Goal: Task Accomplishment & Management: Use online tool/utility

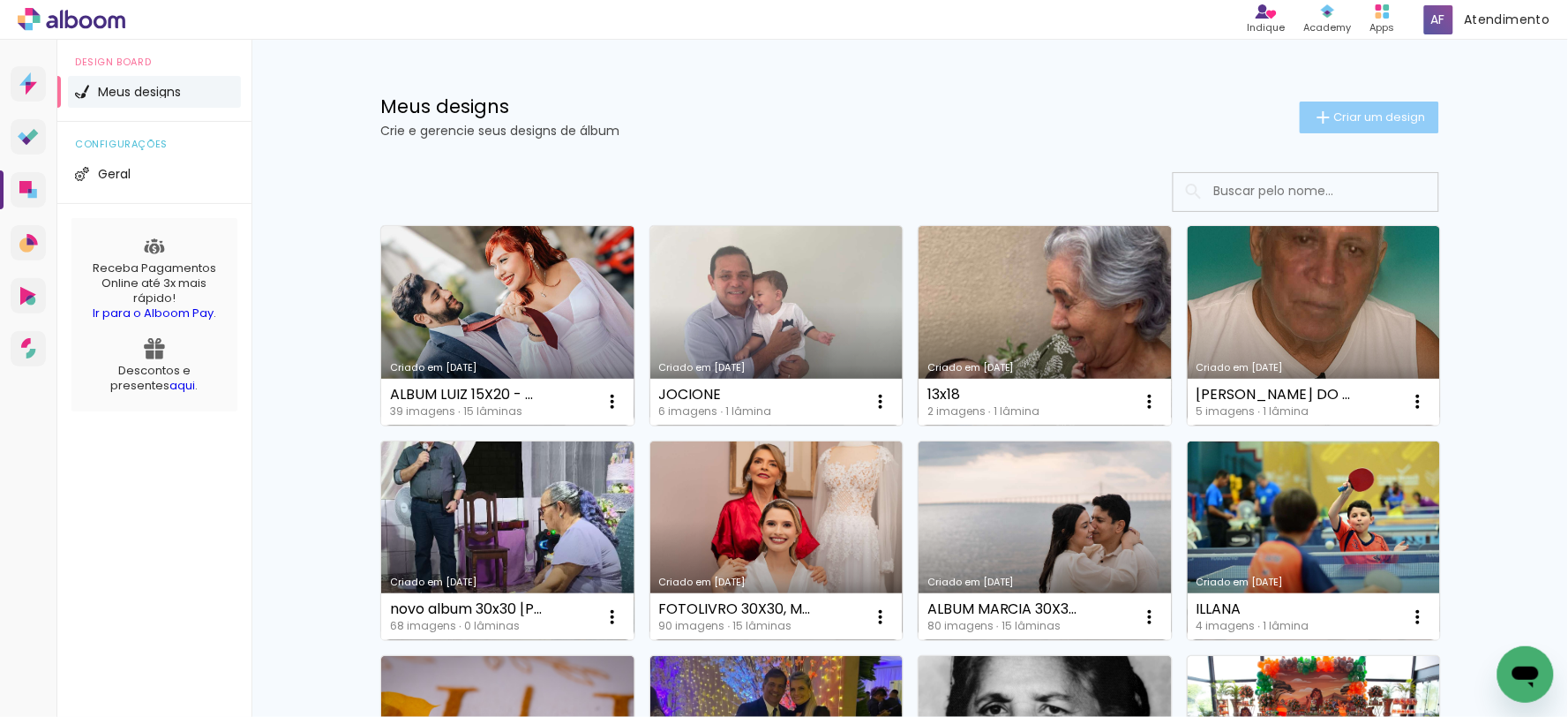
click at [1334, 111] on span "Criar um design" at bounding box center [1380, 117] width 92 height 11
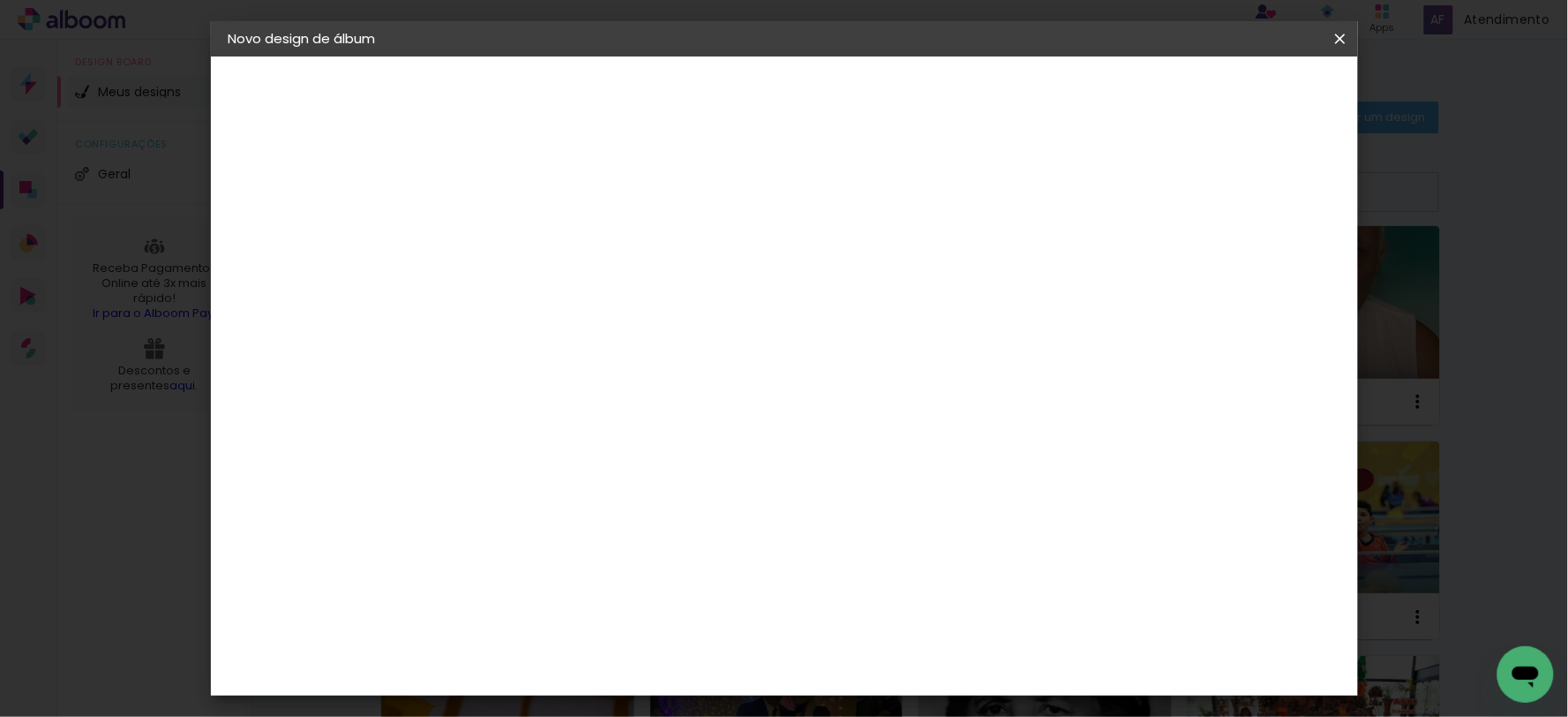
click at [517, 237] on input at bounding box center [517, 237] width 0 height 27
type input "ALBUM ANA PAULA - SUMAUMA"
type paper-input "ALBUM ANA PAULA - SUMAUMA"
click at [0, 0] on slot "Avançar" at bounding box center [0, 0] width 0 height 0
click at [0, 0] on slot "Tamanho Livre" at bounding box center [0, 0] width 0 height 0
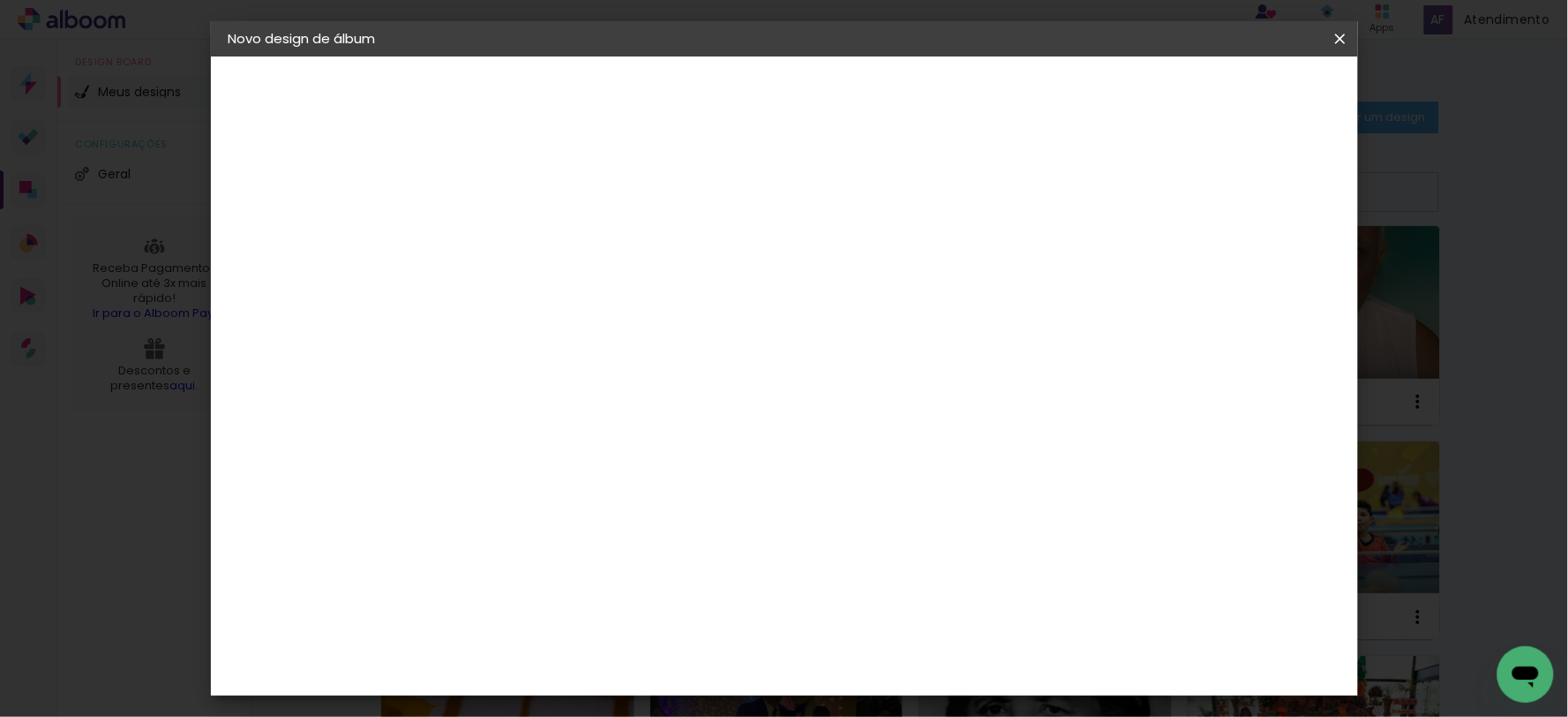
click at [0, 0] on slot "Tamanho Livre" at bounding box center [0, 0] width 0 height 0
click at [707, 275] on iron-icon at bounding box center [697, 268] width 21 height 21
click at [707, 262] on iron-icon at bounding box center [697, 268] width 21 height 21
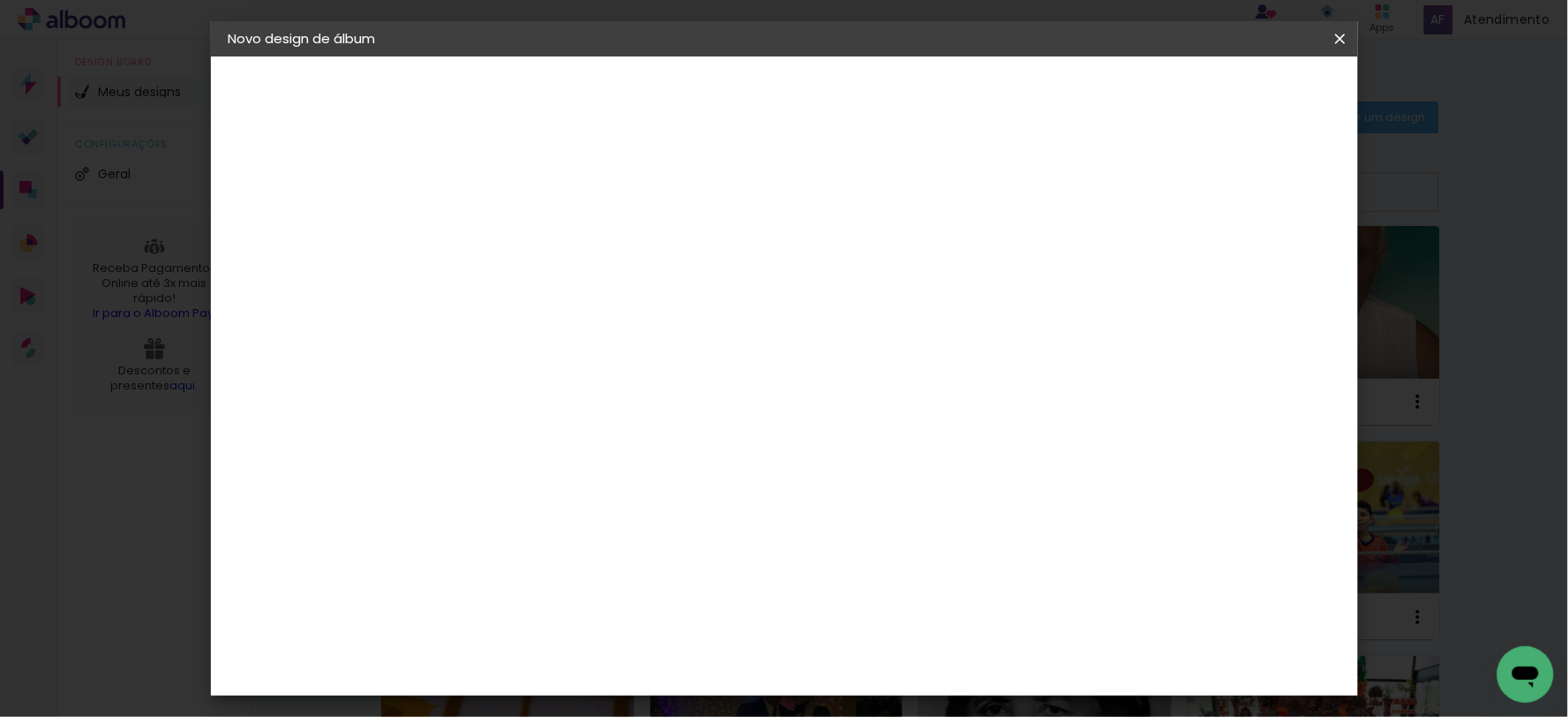
click at [707, 260] on iron-icon at bounding box center [697, 268] width 21 height 21
click at [826, 366] on div "Sugerir uma encadernadora" at bounding box center [772, 368] width 110 height 28
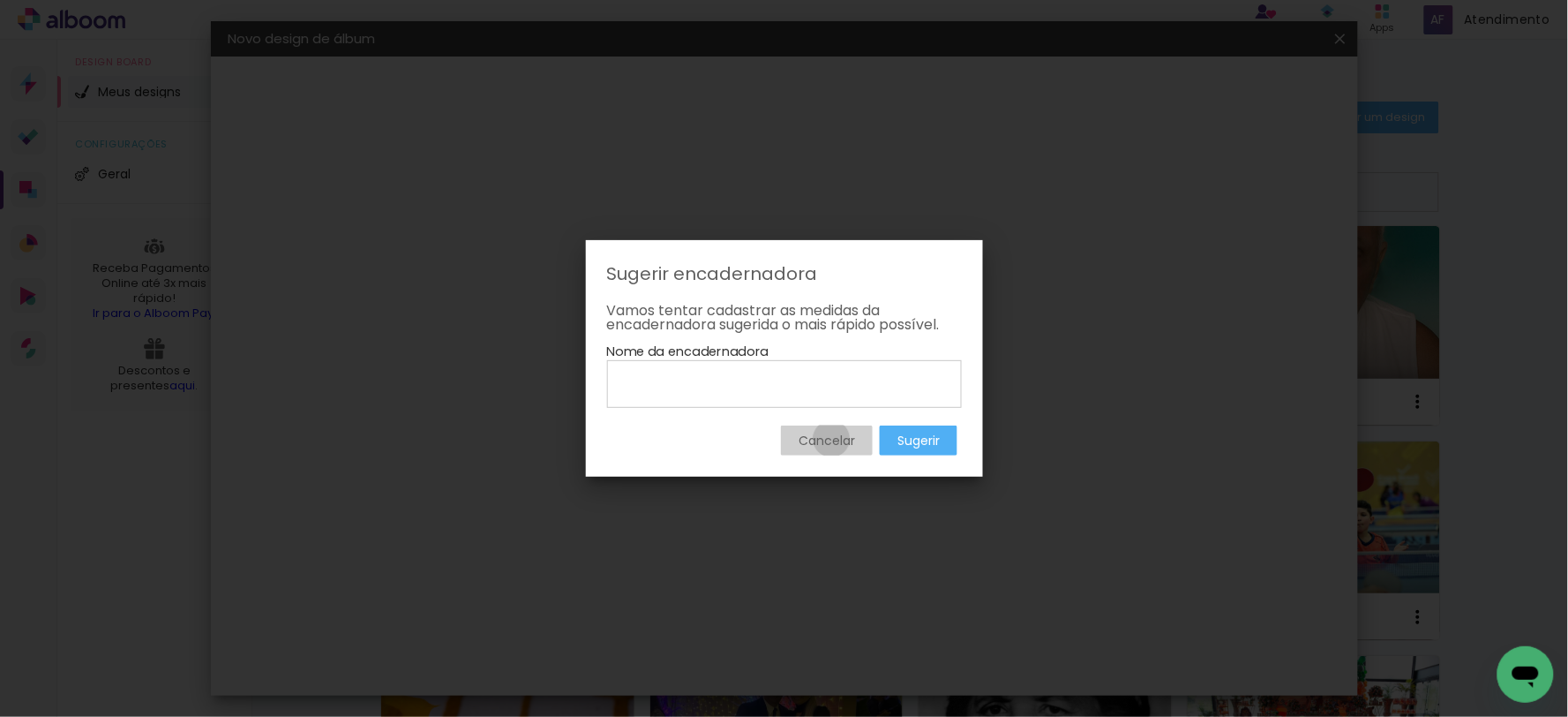
click at [0, 0] on slot "Cancelar" at bounding box center [0, 0] width 0 height 0
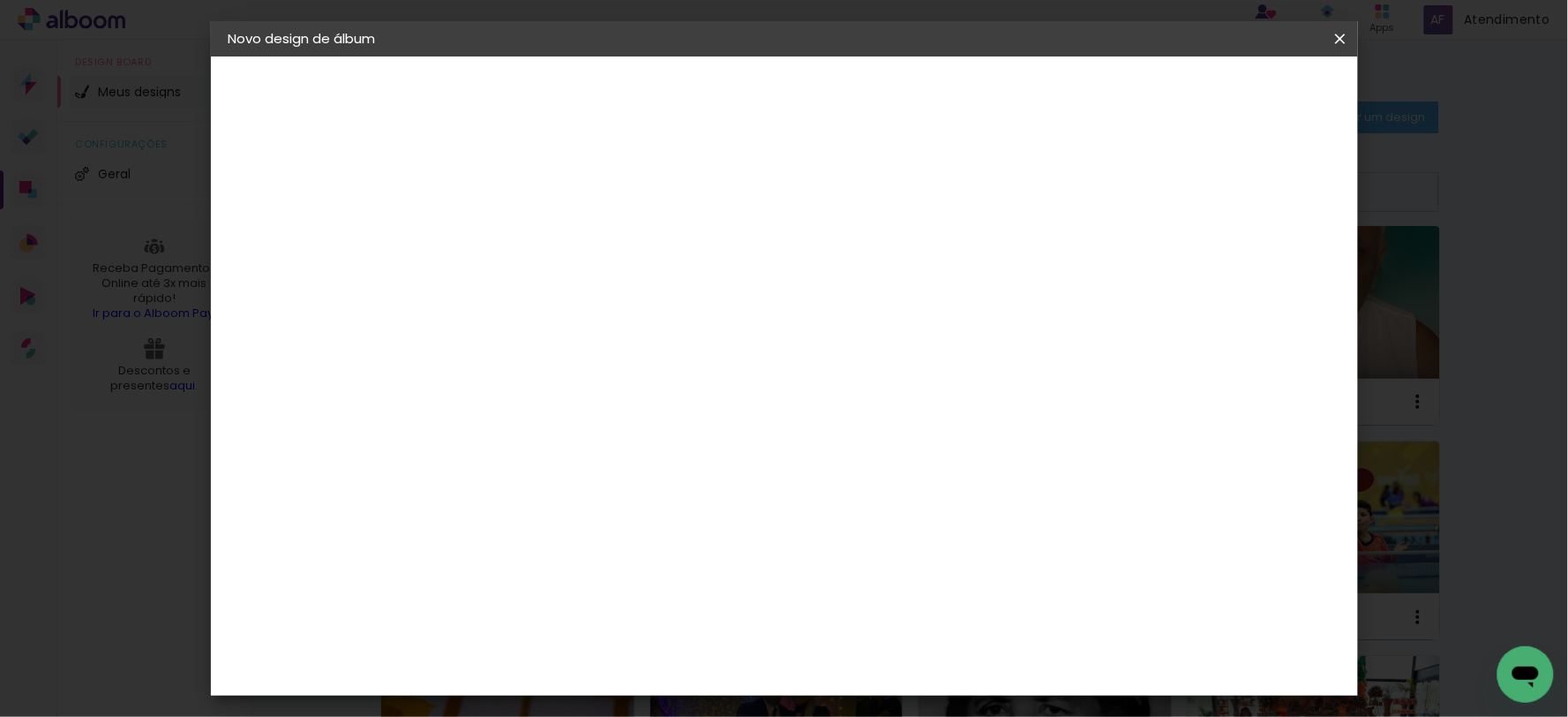
click at [0, 0] on slot "Tamanho Livre" at bounding box center [0, 0] width 0 height 0
click at [847, 253] on paper-item "Tamanho Livre" at bounding box center [762, 268] width 169 height 39
click at [543, 289] on input "Brasil" at bounding box center [554, 281] width 164 height 22
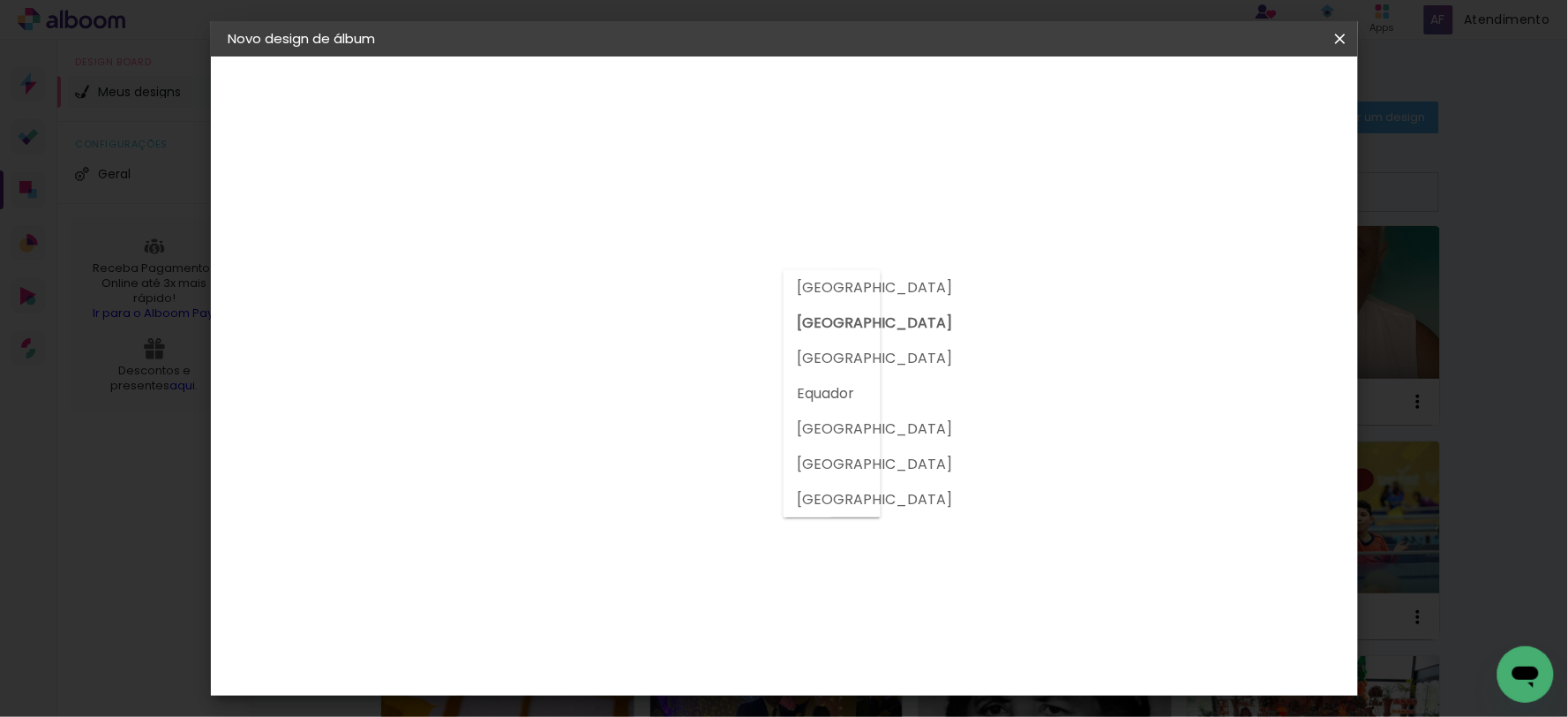
click at [559, 348] on paper-input-container at bounding box center [561, 337] width 190 height 40
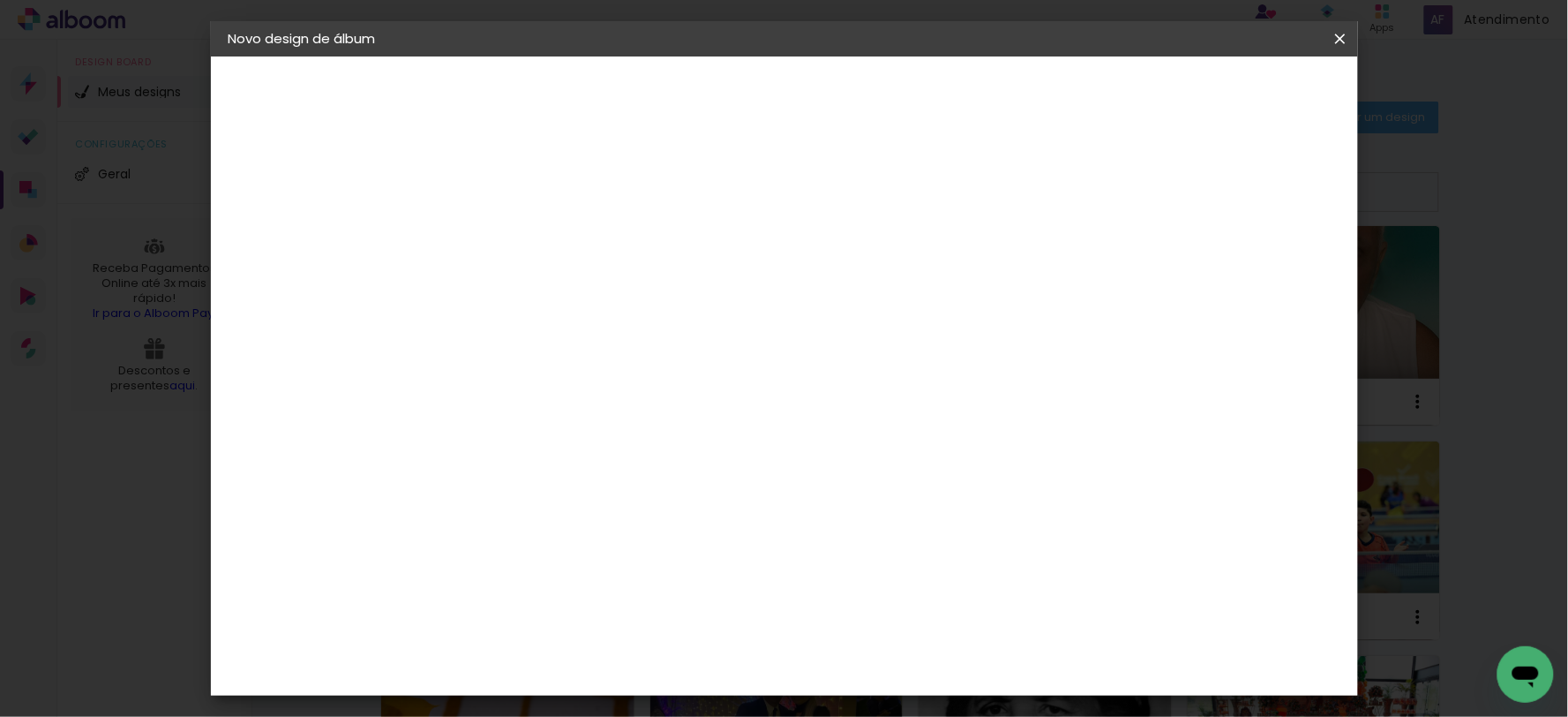
click at [847, 252] on paper-item "Tamanho Livre" at bounding box center [762, 268] width 169 height 39
click at [0, 0] on slot "Avançar" at bounding box center [0, 0] width 0 height 0
click at [697, 278] on span "30" at bounding box center [706, 277] width 29 height 27
click at [724, 272] on span "cm" at bounding box center [732, 277] width 21 height 27
click at [725, 272] on span "cm" at bounding box center [732, 277] width 21 height 27
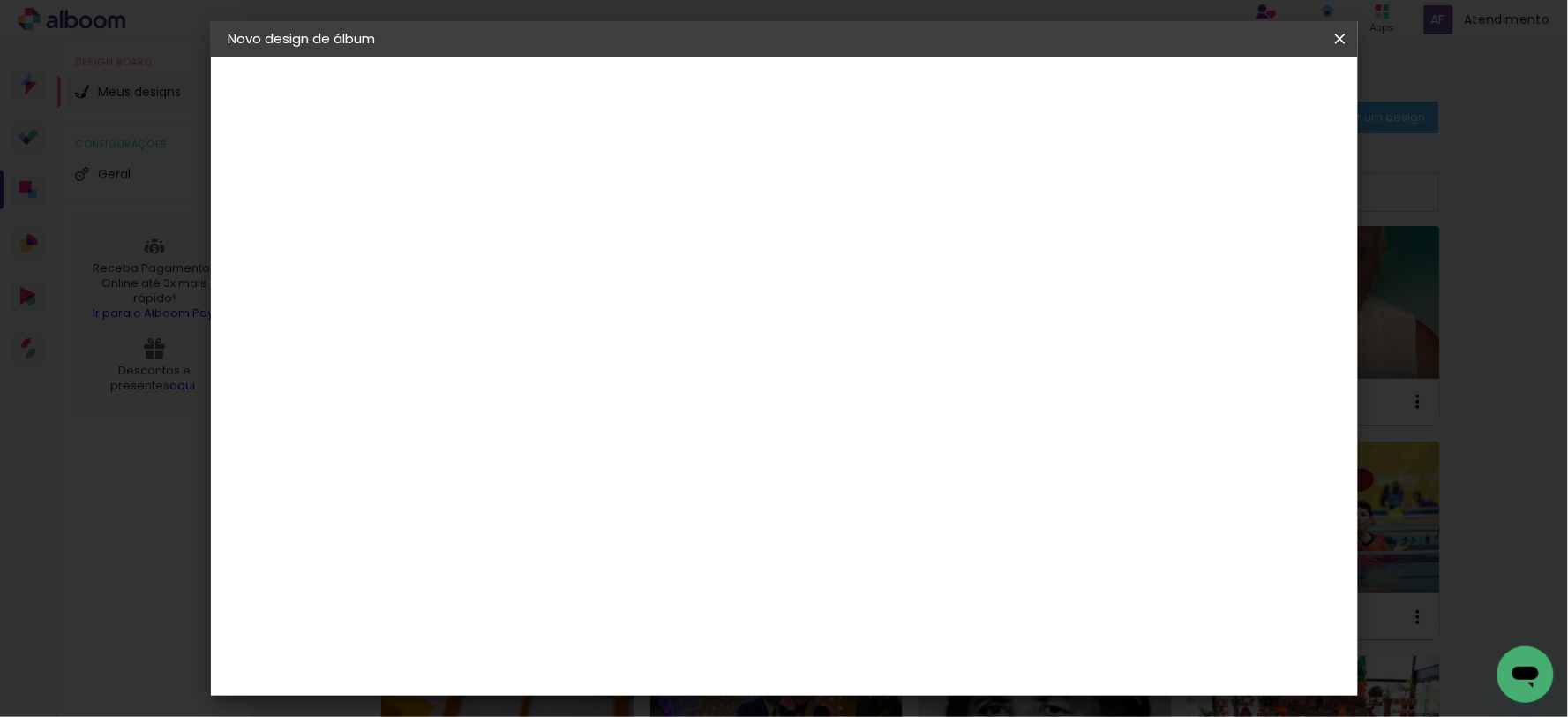
click at [708, 278] on span "30" at bounding box center [706, 277] width 29 height 27
click at [709, 275] on span "30" at bounding box center [706, 277] width 29 height 27
click at [459, 495] on input "30" at bounding box center [460, 501] width 45 height 27
type input "3"
type input "2"
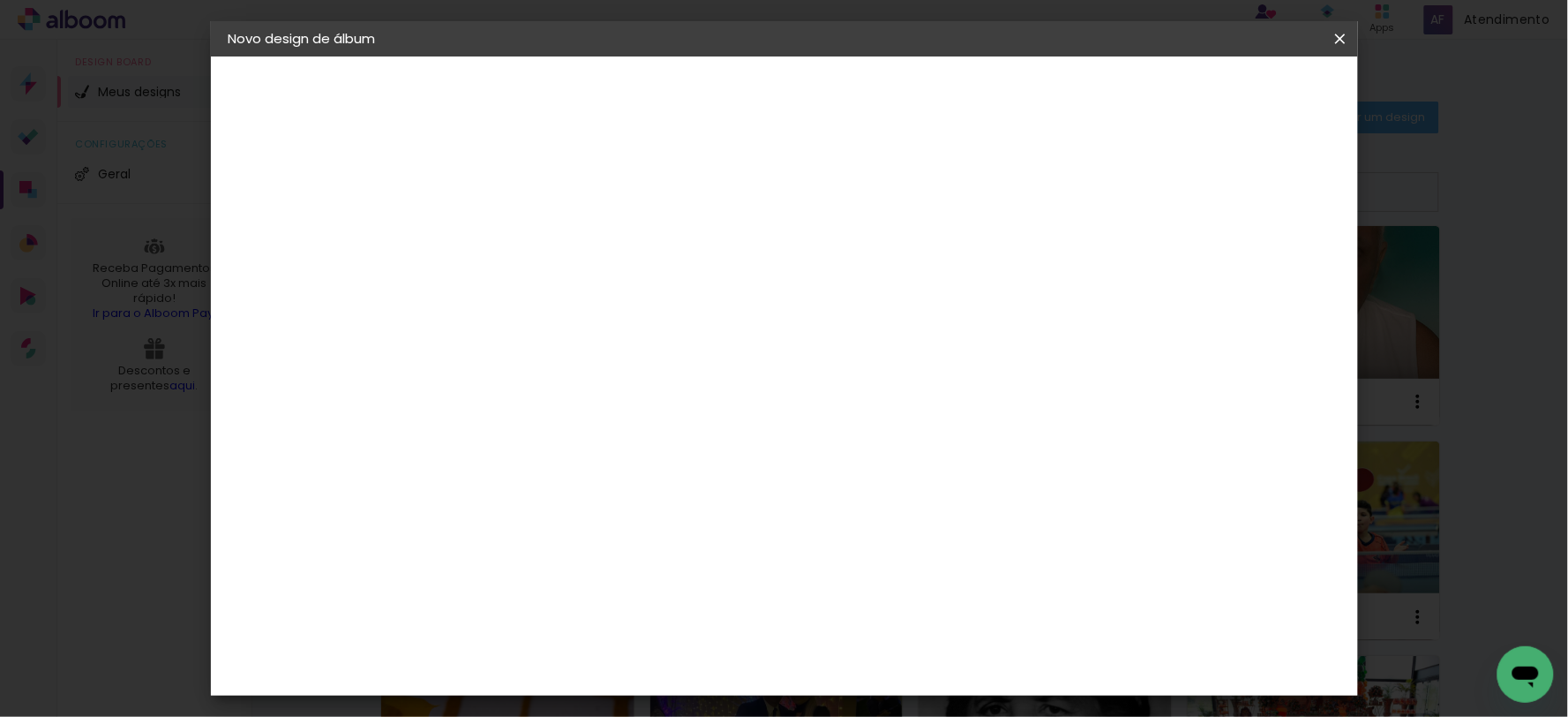
type input "30"
click at [275, 225] on paper-button "Tamanho livre" at bounding box center [325, 218] width 193 height 35
click at [847, 106] on div "Voltar Avançar" at bounding box center [758, 94] width 175 height 30
click at [847, 103] on div "Voltar Avançar" at bounding box center [758, 94] width 175 height 30
click at [752, 99] on link "Voltar" at bounding box center [711, 94] width 80 height 30
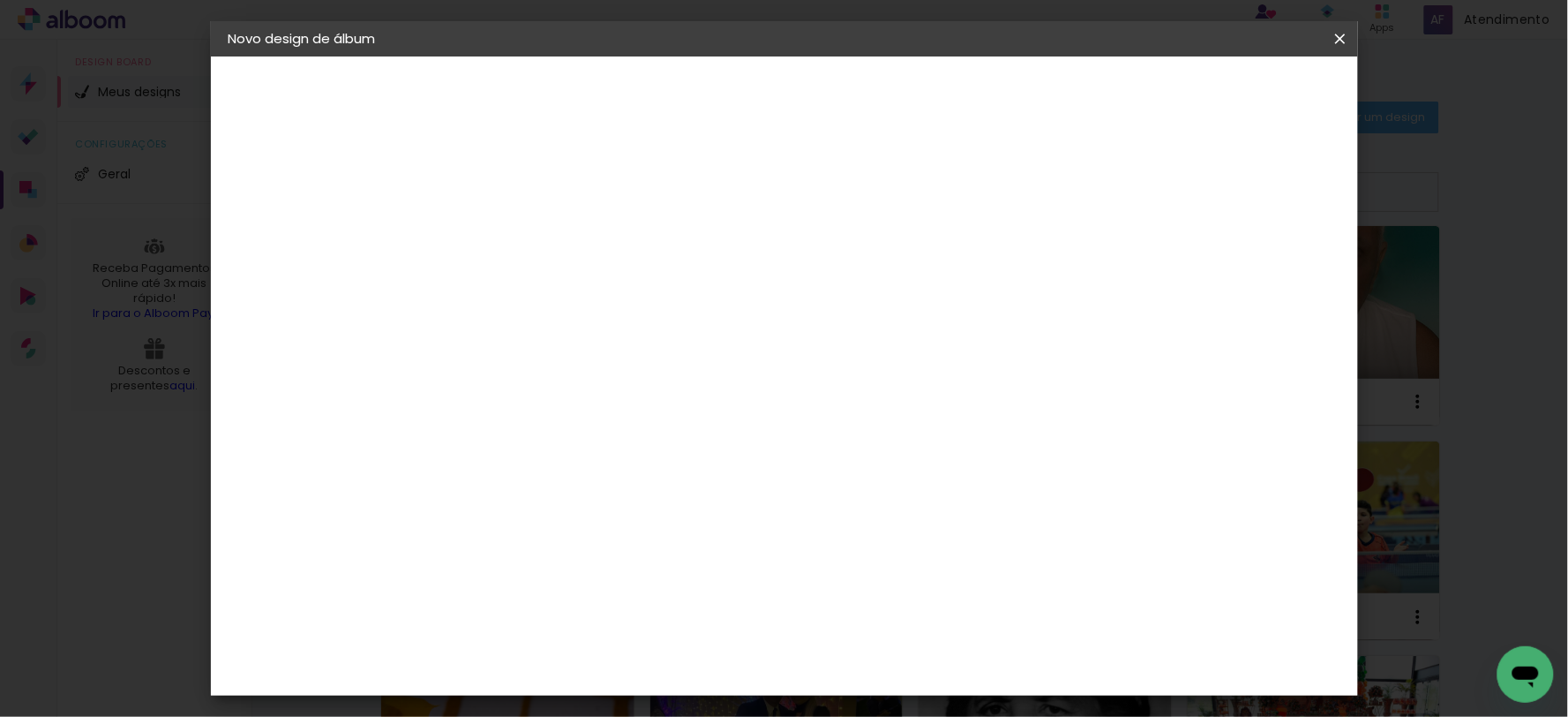
click at [0, 0] on slot "Avançar" at bounding box center [0, 0] width 0 height 0
click at [314, 177] on div "2. Especificações" at bounding box center [325, 181] width 193 height 21
click at [301, 226] on iron-pages "Fornecedor Escolhendo fornecedor..." at bounding box center [325, 218] width 193 height 35
click at [283, 259] on iron-pages "Modelo Escolhendo modelo... Tamanho livre" at bounding box center [325, 257] width 193 height 35
click at [847, 81] on div "Voltar Avançar" at bounding box center [758, 94] width 175 height 30
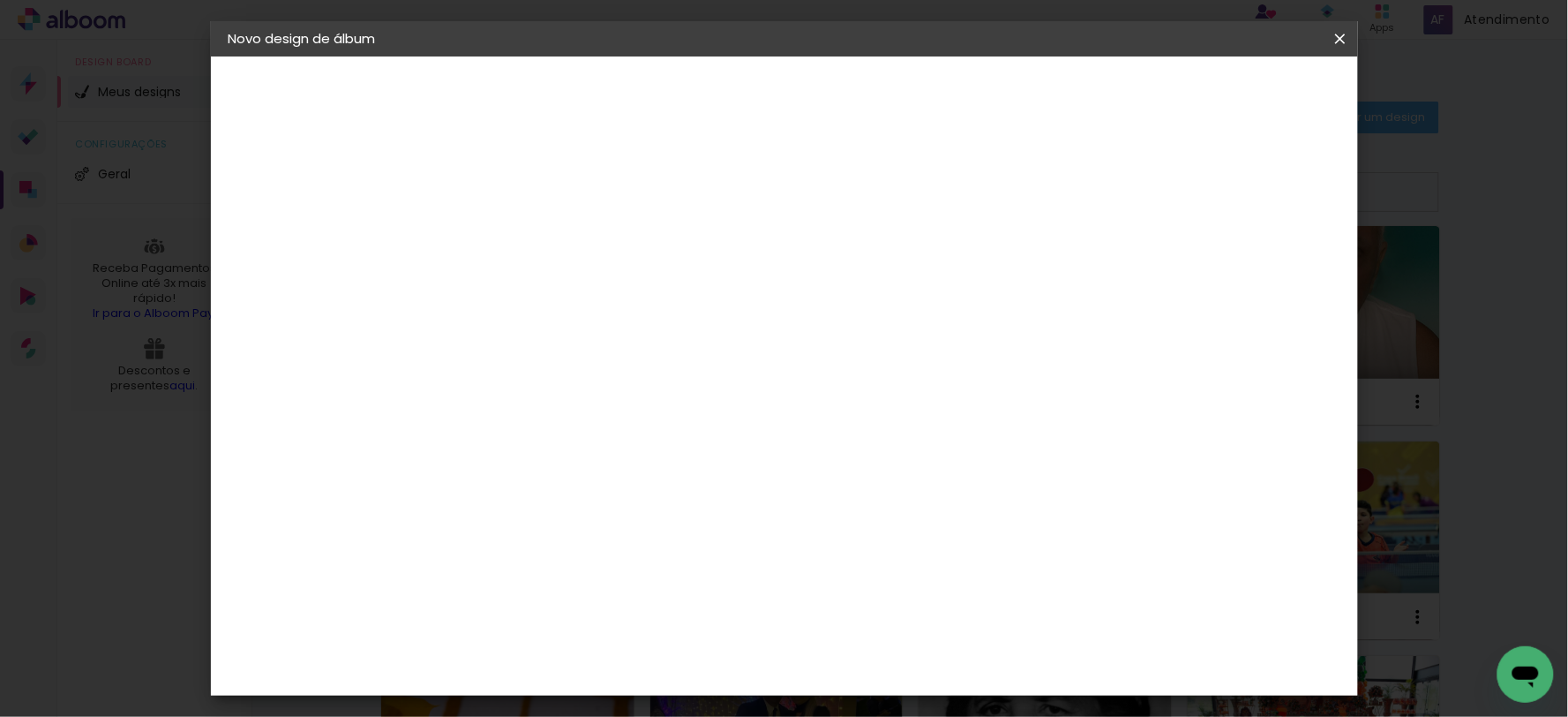
click at [0, 0] on slot "Tamanho Livre" at bounding box center [0, 0] width 0 height 0
click at [826, 364] on div "Sugerir uma encadernadora" at bounding box center [772, 368] width 110 height 28
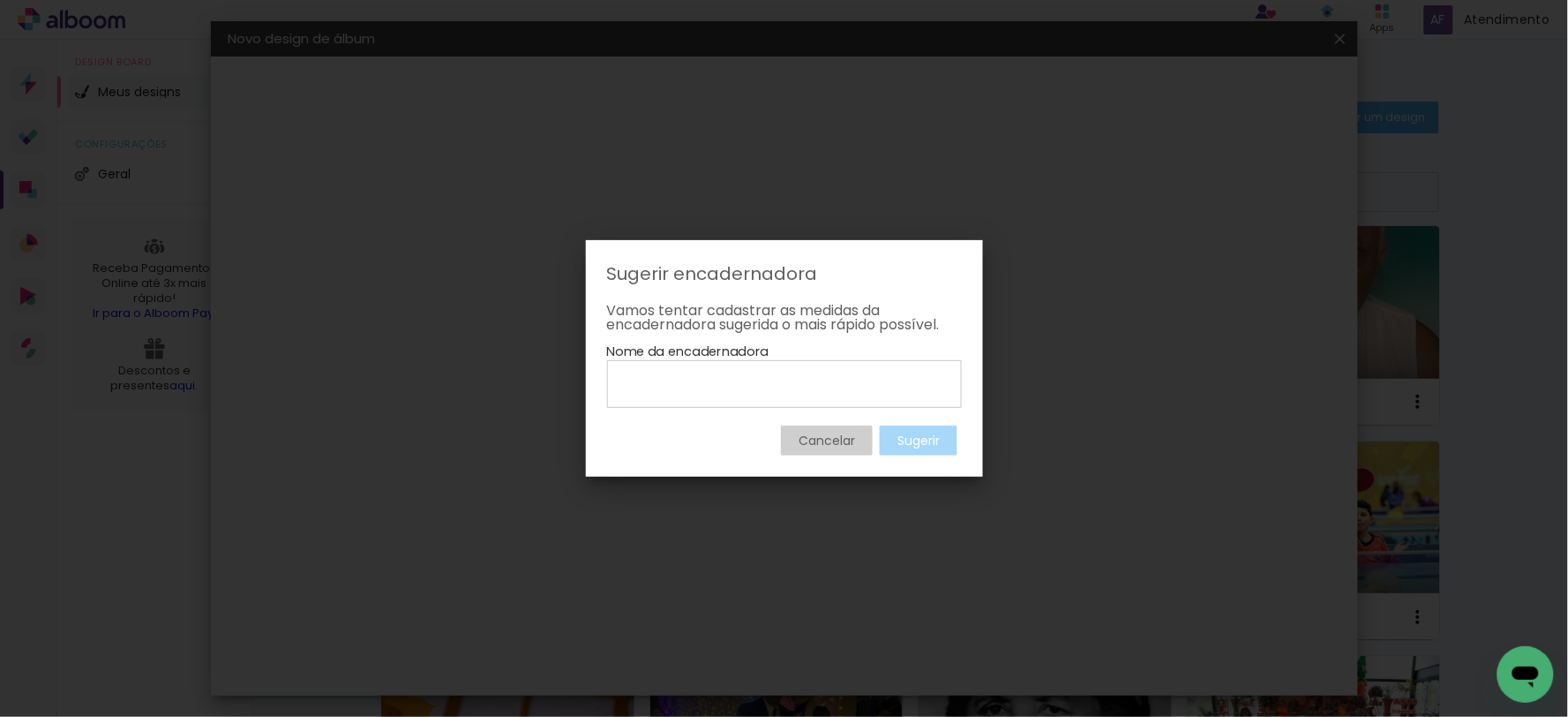
click at [897, 457] on paper-dialog "Sugerir encadernadora Vamos tentar cadastrar as medidas da encadernadora sugeri…" at bounding box center [784, 358] width 397 height 237
click at [0, 0] on slot "Cancelar" at bounding box center [0, 0] width 0 height 0
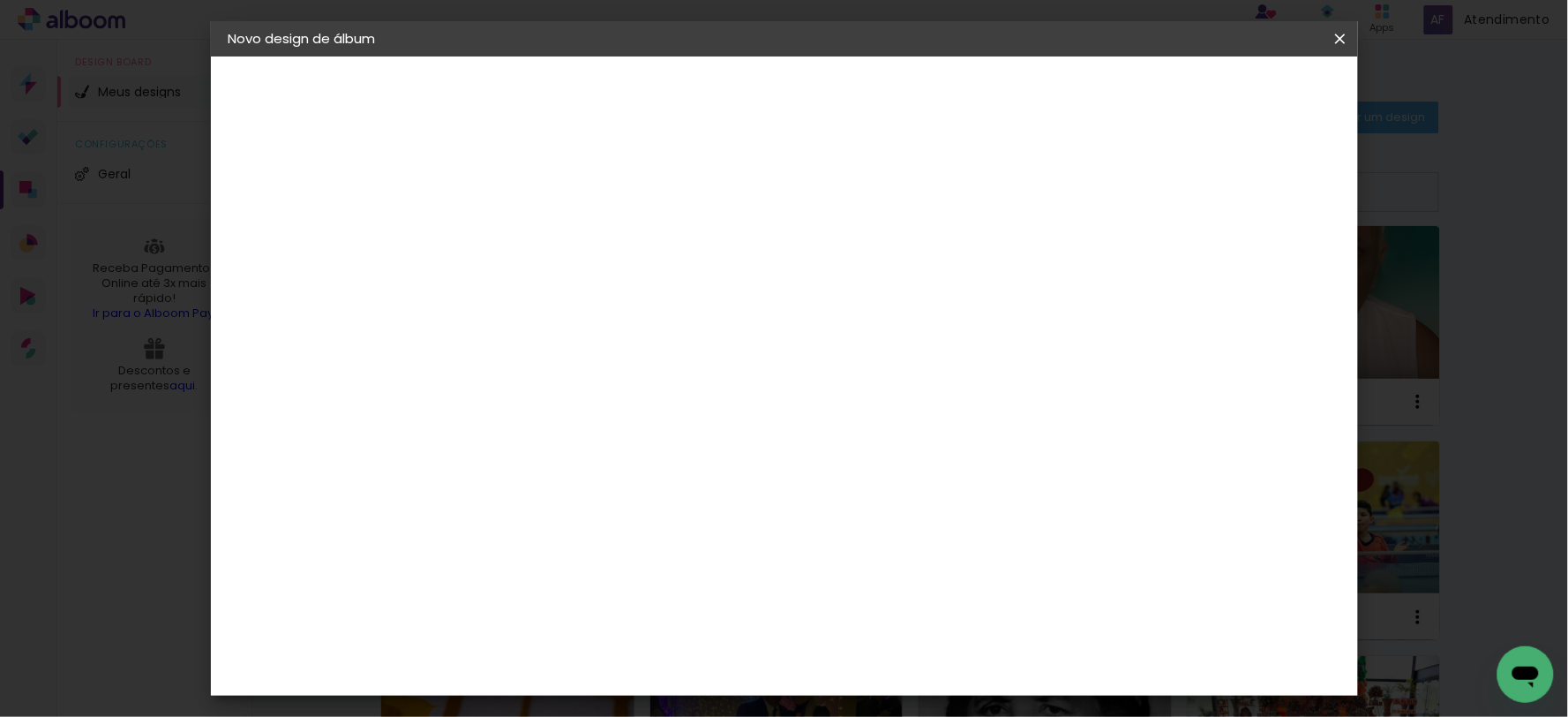
click at [559, 289] on input "Brasil" at bounding box center [554, 281] width 164 height 22
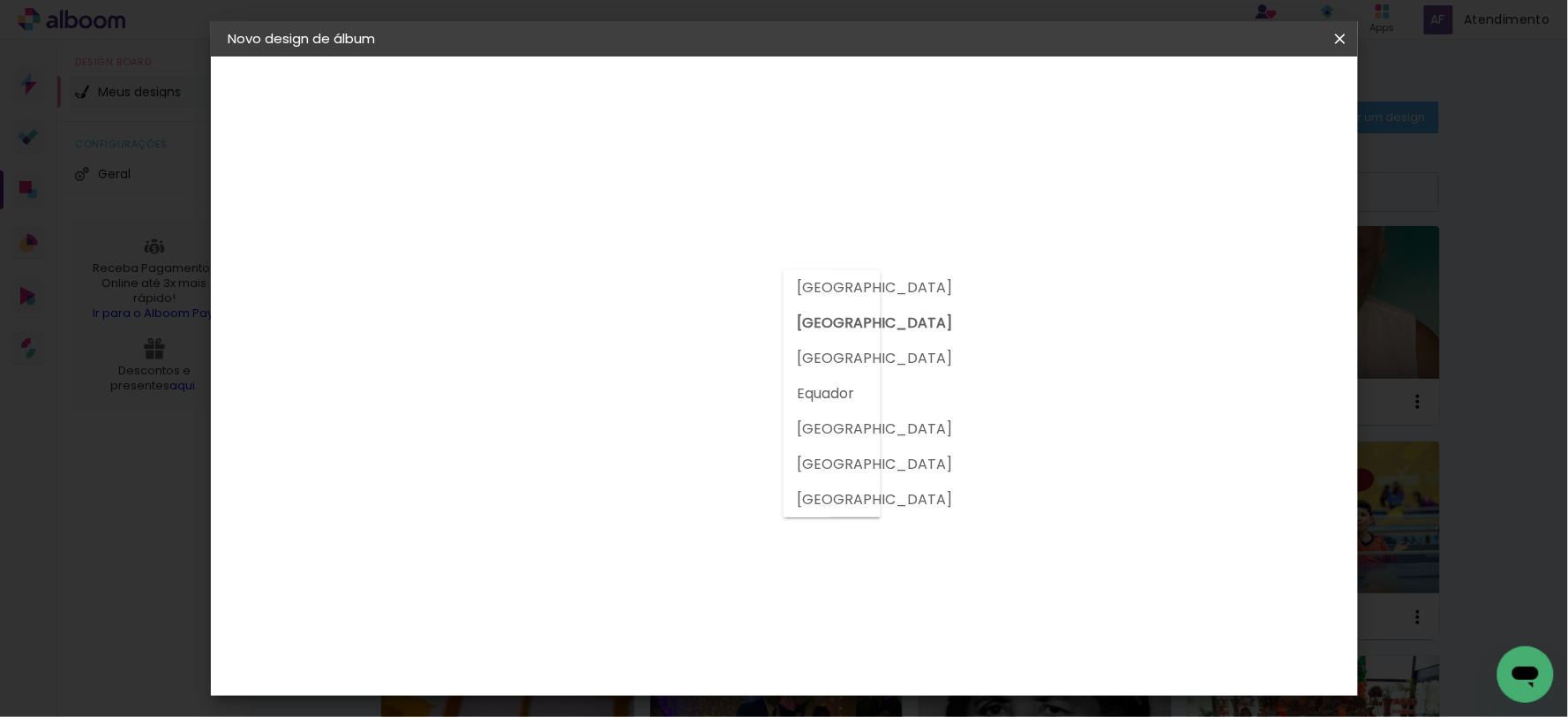
click at [560, 293] on div at bounding box center [561, 294] width 178 height 2
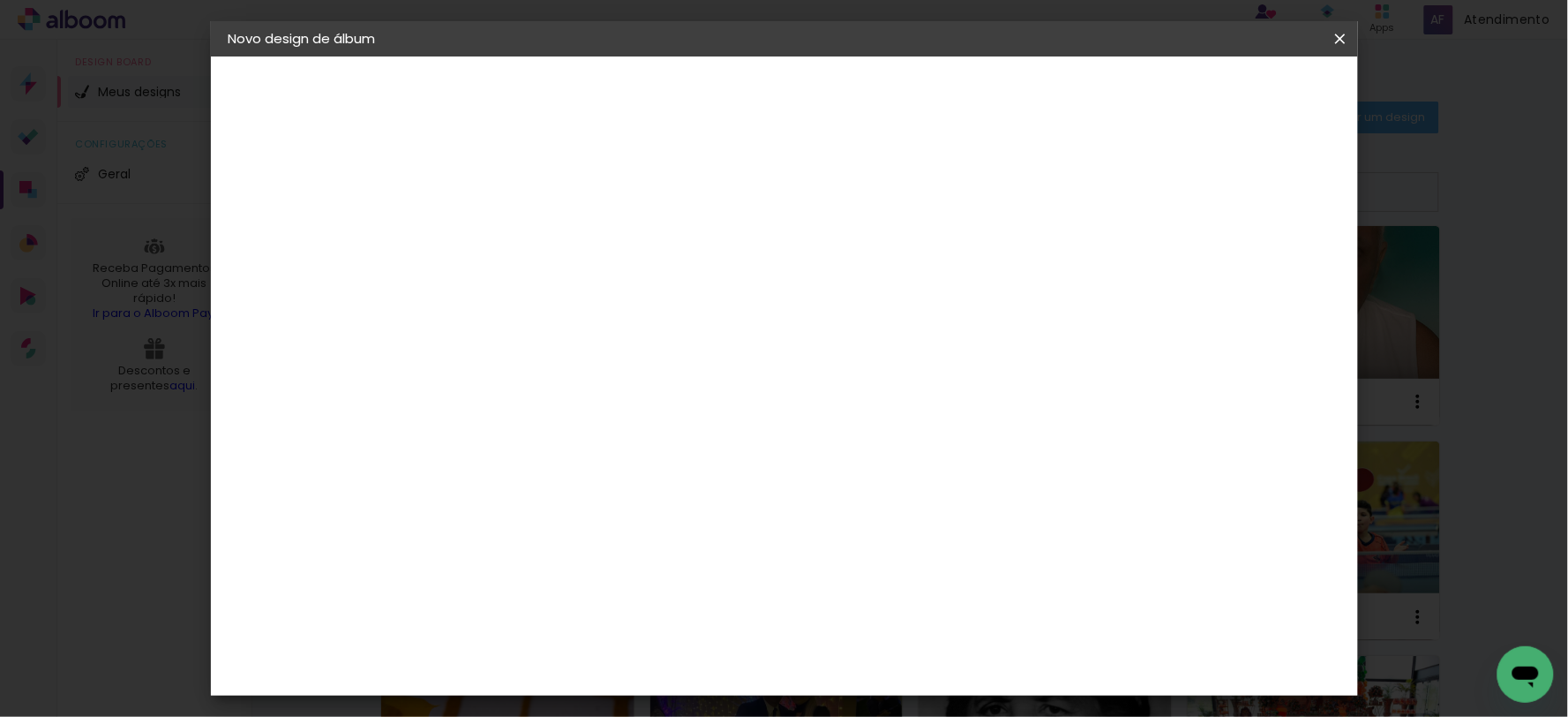
scroll to position [980, 0]
click at [328, 257] on iron-pages "Modelo Escolhendo modelo... Tamanho livre" at bounding box center [325, 257] width 193 height 35
click at [330, 210] on iron-pages "Fornecedor Escolhendo fornecedor..." at bounding box center [325, 218] width 193 height 35
click at [332, 172] on div "2. Especificações" at bounding box center [325, 181] width 193 height 21
click at [260, 310] on div "3. Revisão" at bounding box center [325, 308] width 193 height 21
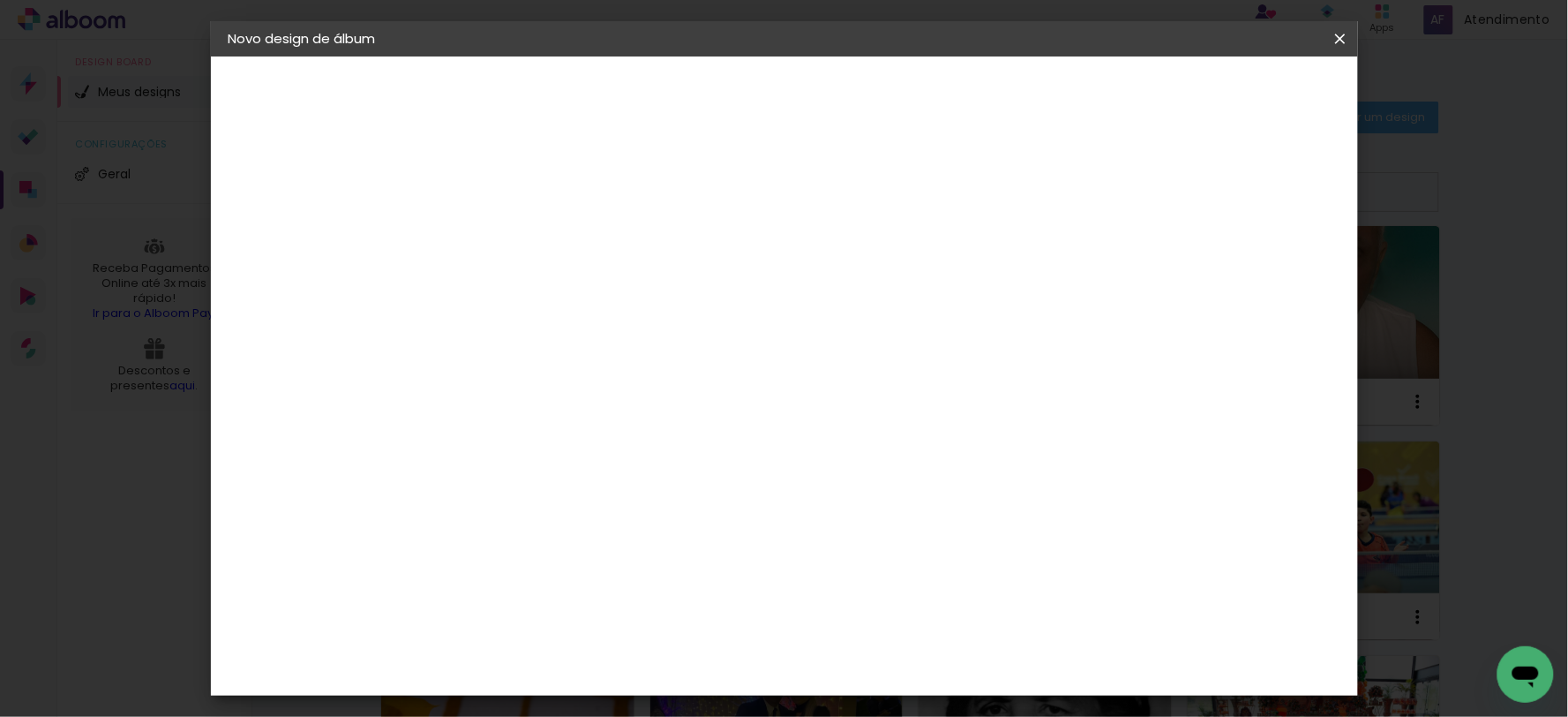
click at [286, 256] on iron-pages "Modelo Escolhendo modelo... Tamanho livre" at bounding box center [325, 257] width 193 height 35
click at [321, 191] on div "2. Especificações Fornecedor Escolhendo fornecedor... Modelo Escolhendo modelo.…" at bounding box center [325, 223] width 193 height 105
click at [337, 110] on div "1. Informações Preenchendo título... ALBUM ANA PAULA - SUMAUMA 2. Especificaçõe…" at bounding box center [326, 83] width 229 height 53
click at [0, 0] on slot "Avançar" at bounding box center [0, 0] width 0 height 0
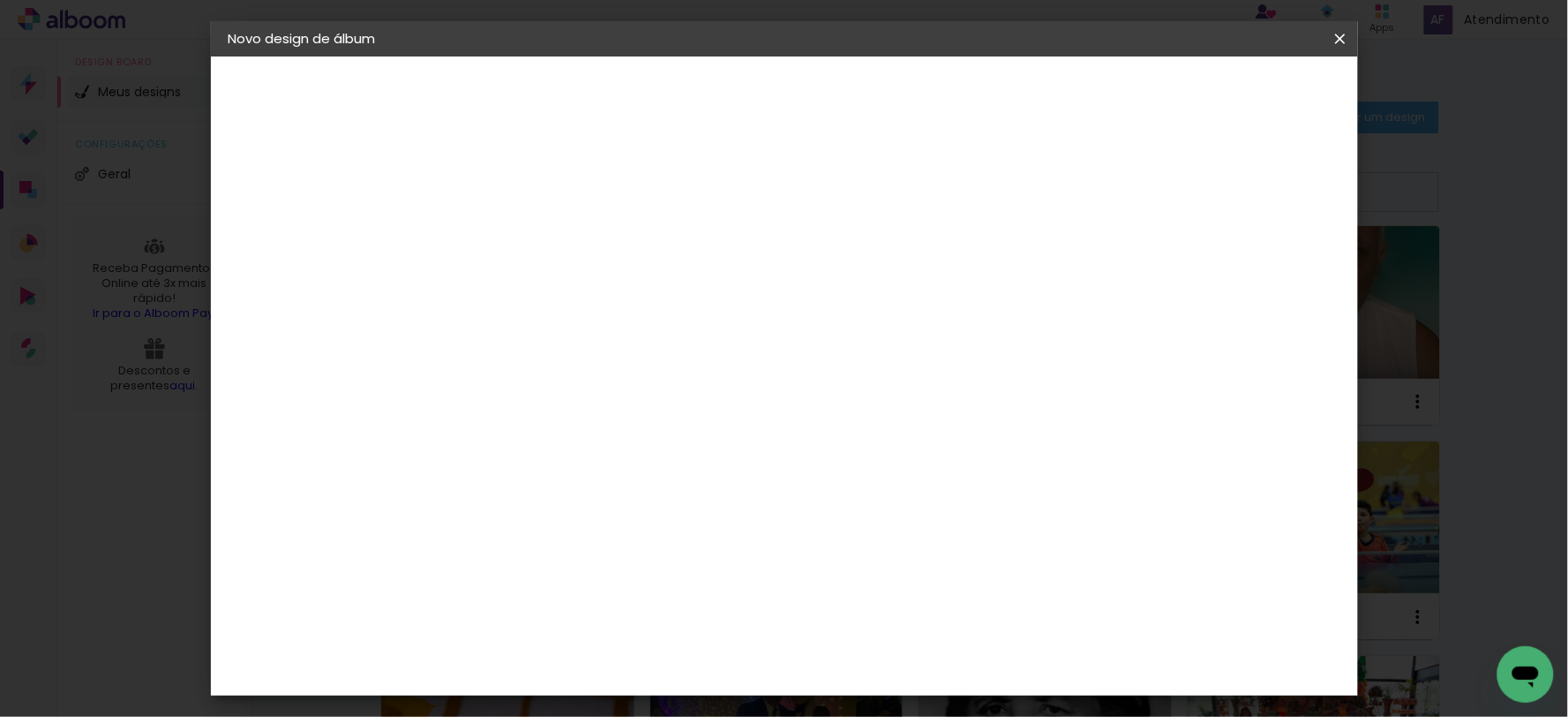
scroll to position [164, 0]
